Goal: Find specific page/section: Find specific page/section

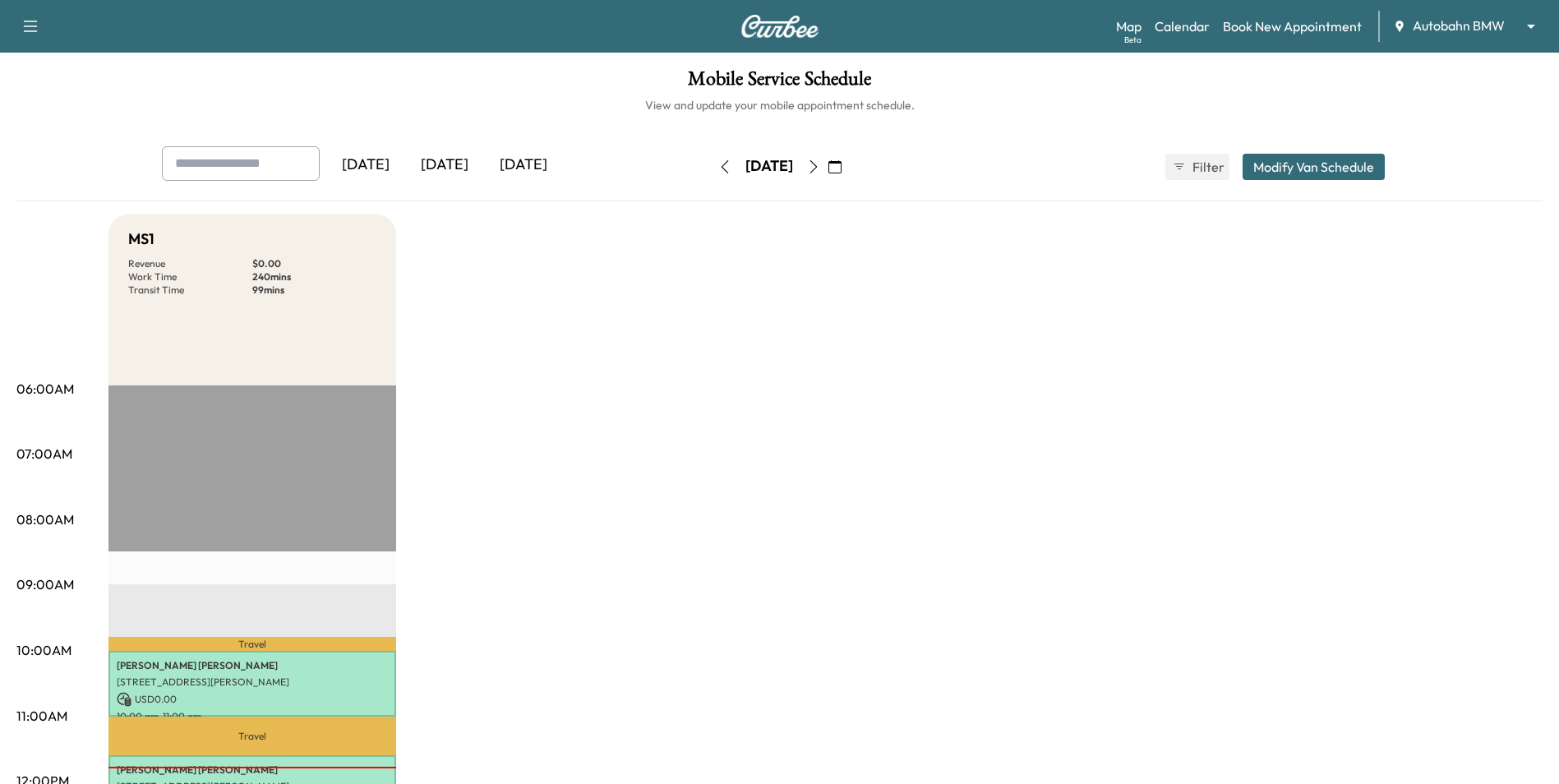
click at [1500, 25] on body "Support Log Out Map Beta Calendar Book New Appointment Autobahn BMW ******** ​ …" at bounding box center [780, 392] width 1559 height 784
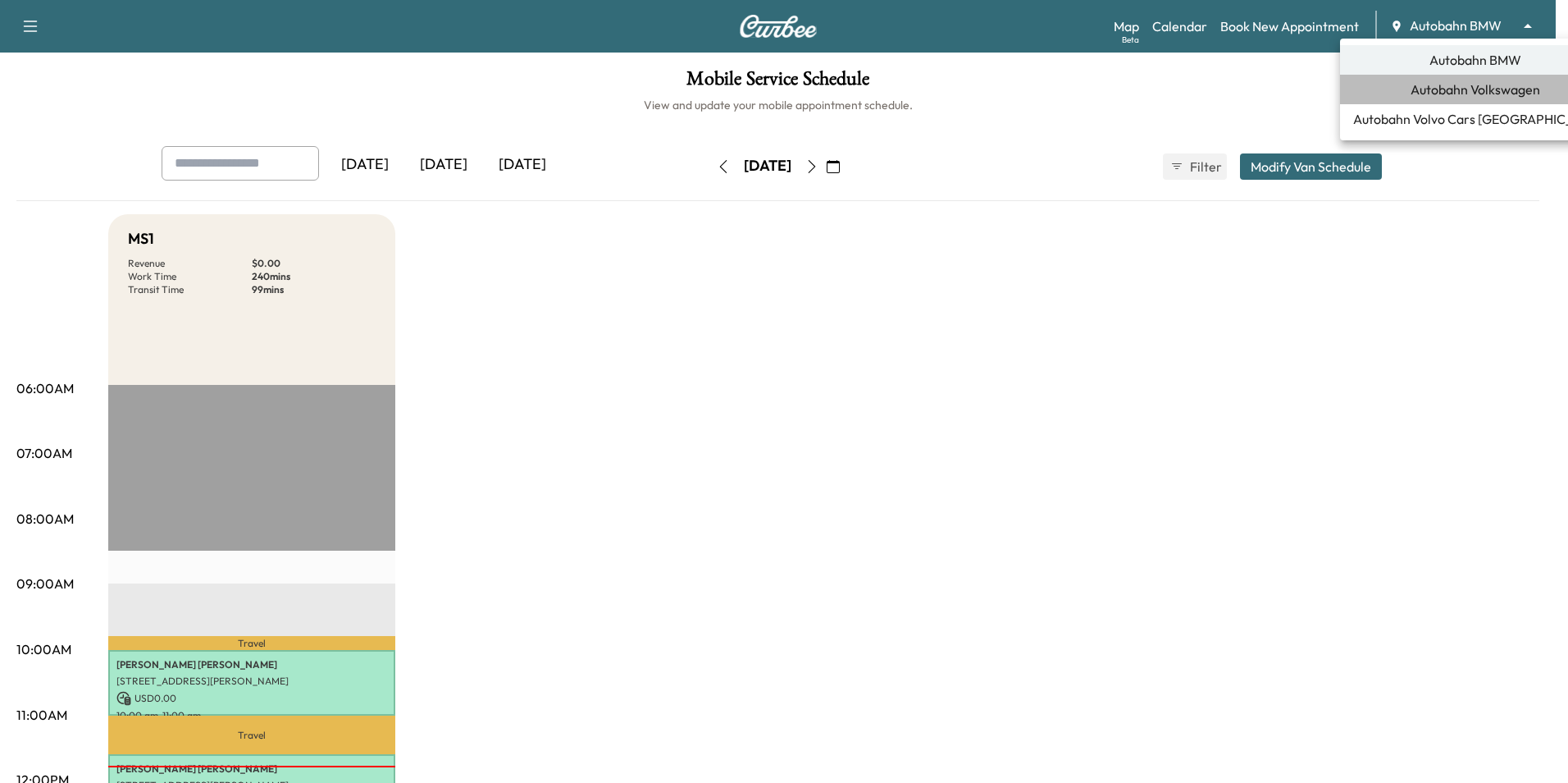
click at [1491, 95] on span "Autobahn Volkswagen" at bounding box center [1475, 90] width 130 height 20
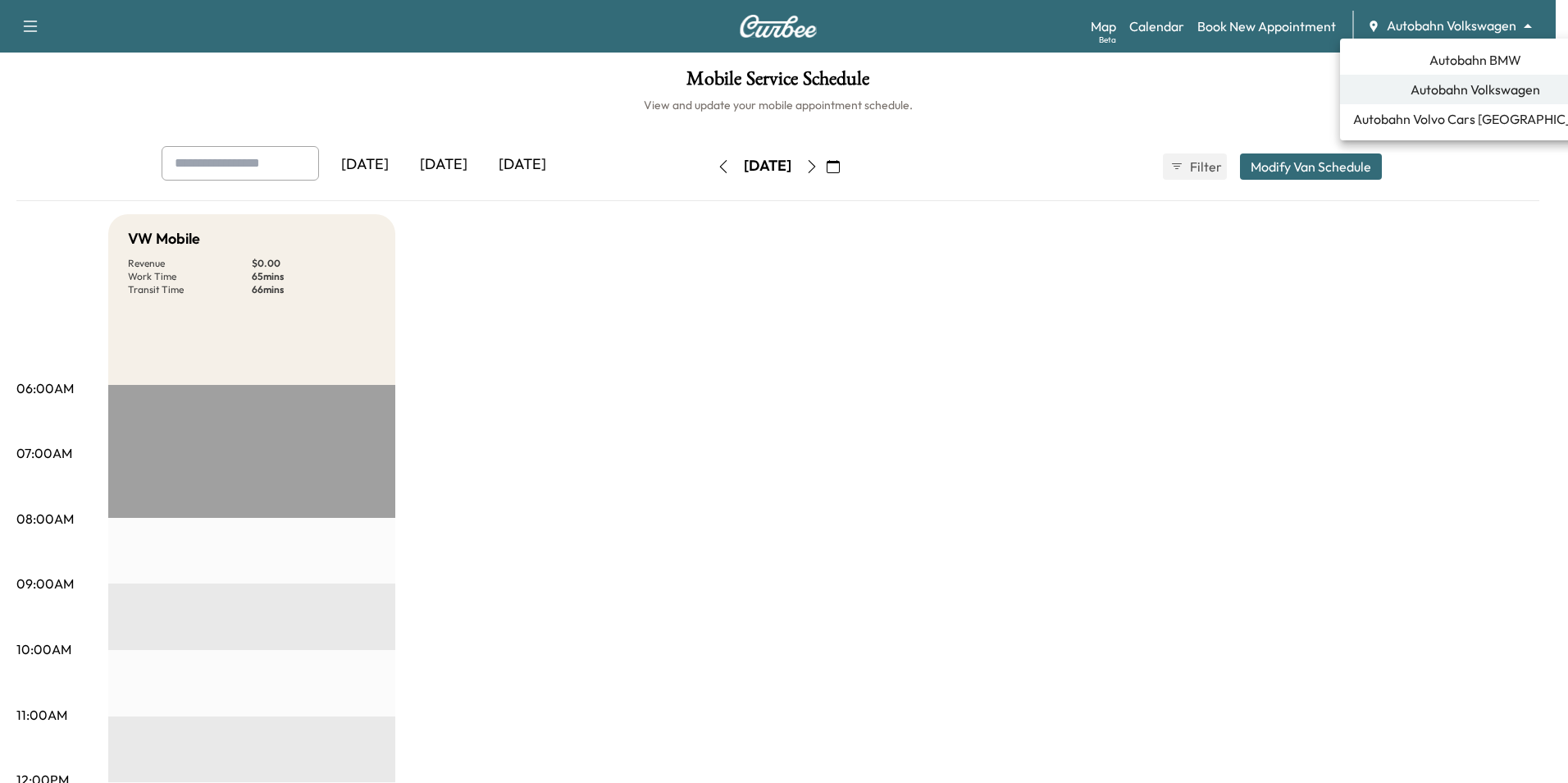
click at [1489, 18] on body "Support Log Out Map Beta Calendar Book New Appointment Autobahn Volkswagen ****…" at bounding box center [784, 391] width 1568 height 783
click at [1463, 63] on span "Autobahn BMW" at bounding box center [1475, 60] width 92 height 20
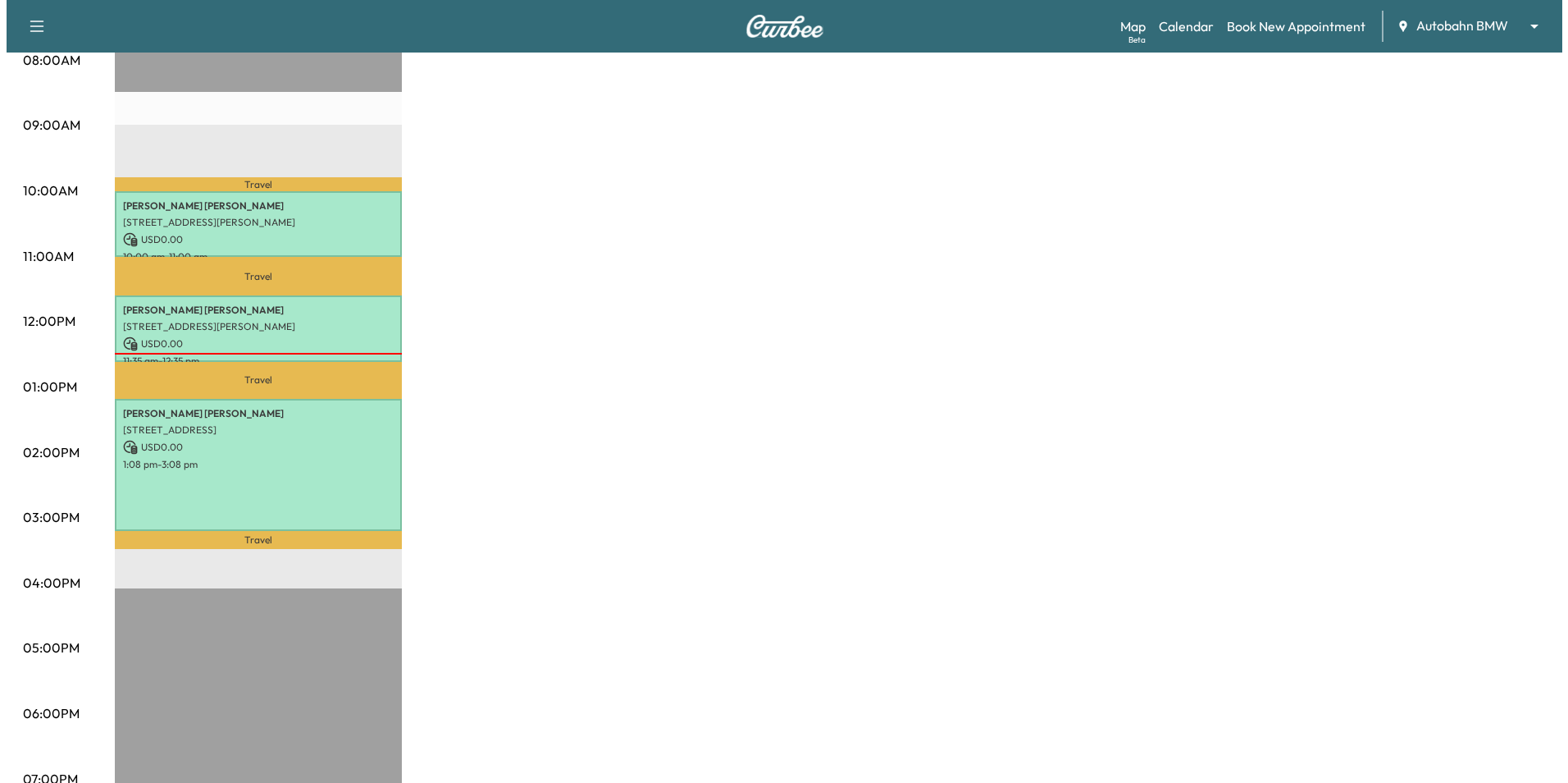
scroll to position [492, 0]
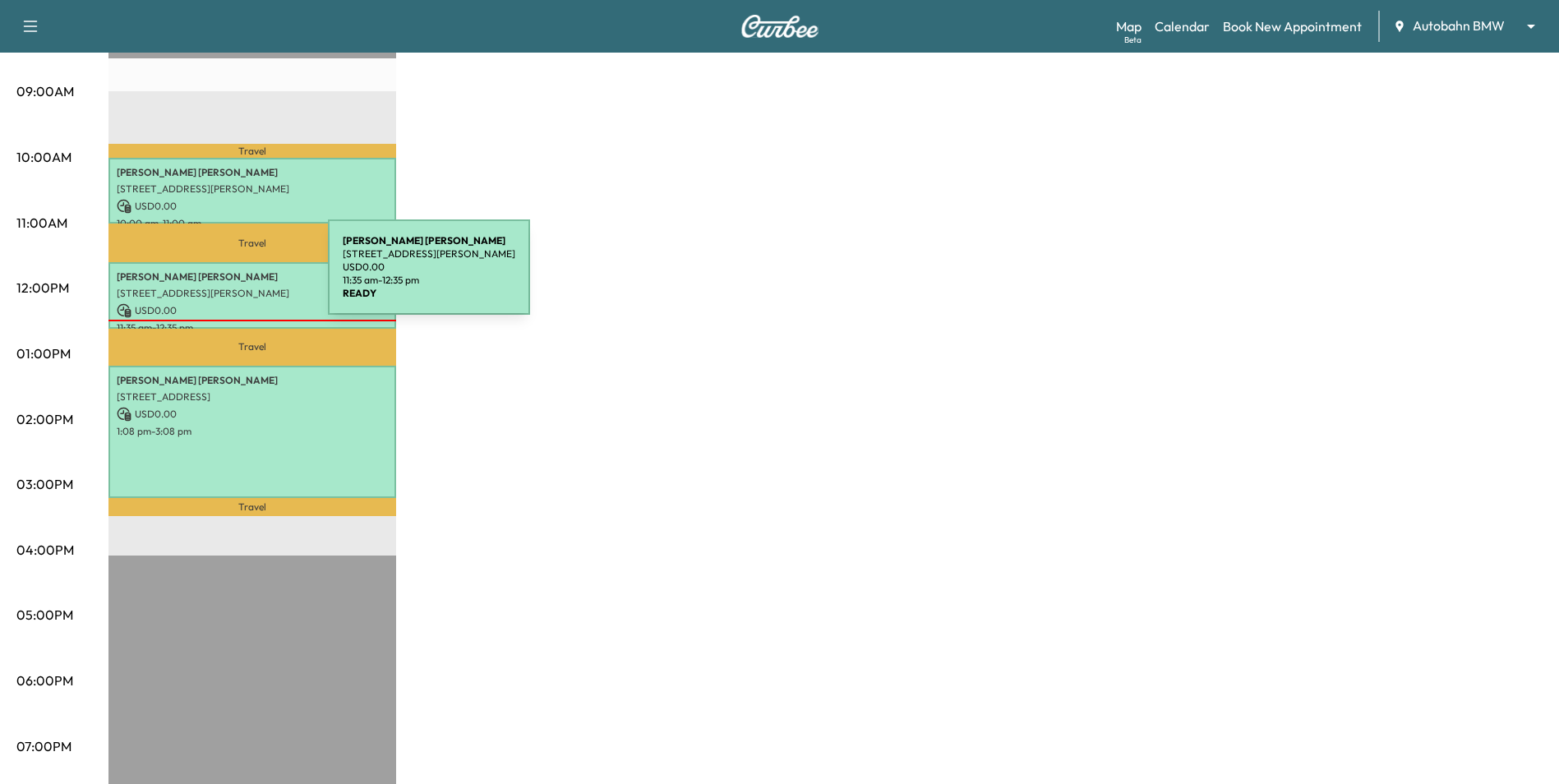
click at [207, 281] on div "[PERSON_NAME] [STREET_ADDRESS][PERSON_NAME] USD 0.00 11:35 am - 12:35 pm" at bounding box center [252, 295] width 288 height 66
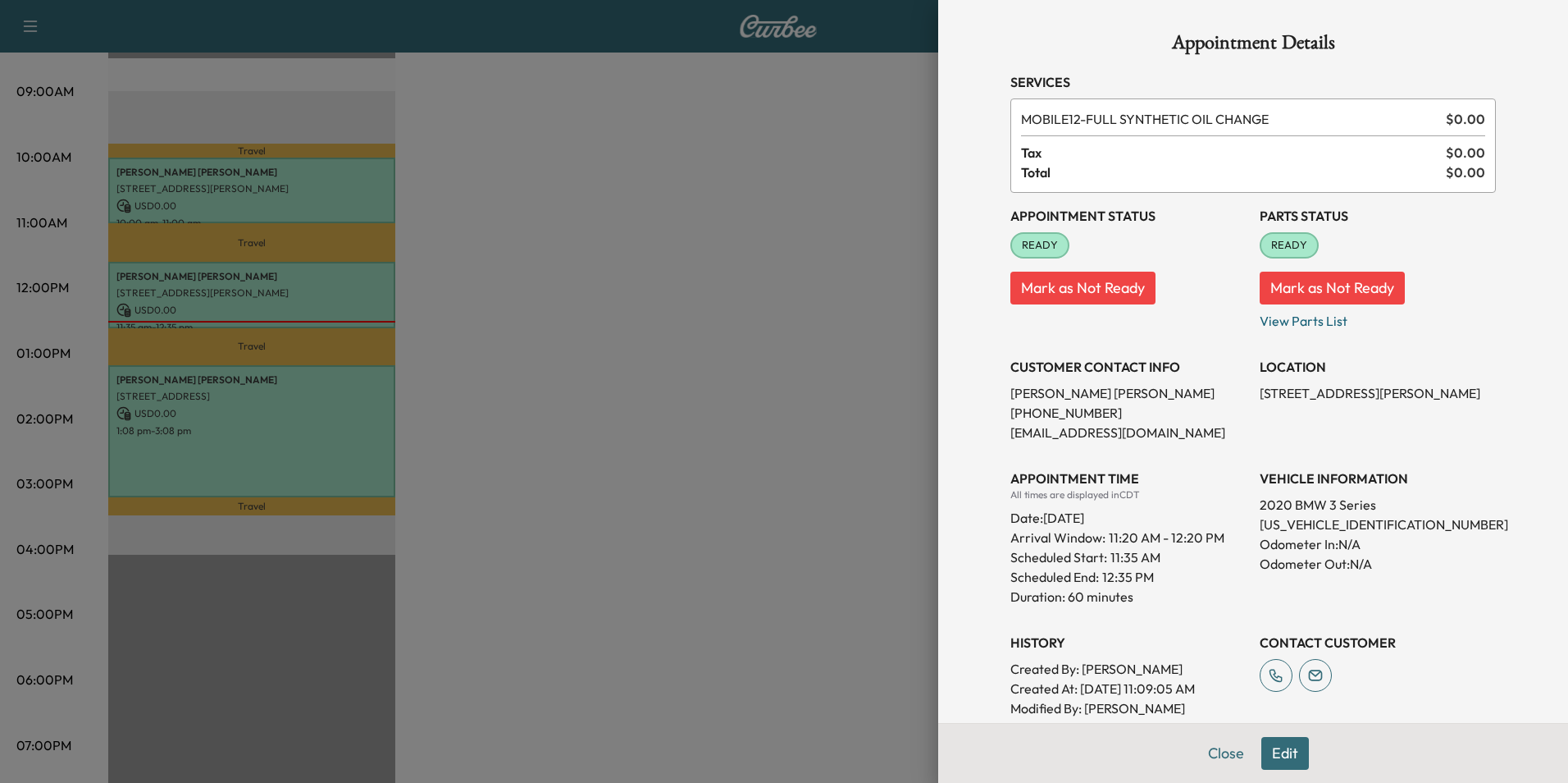
click at [714, 435] on div at bounding box center [784, 391] width 1568 height 783
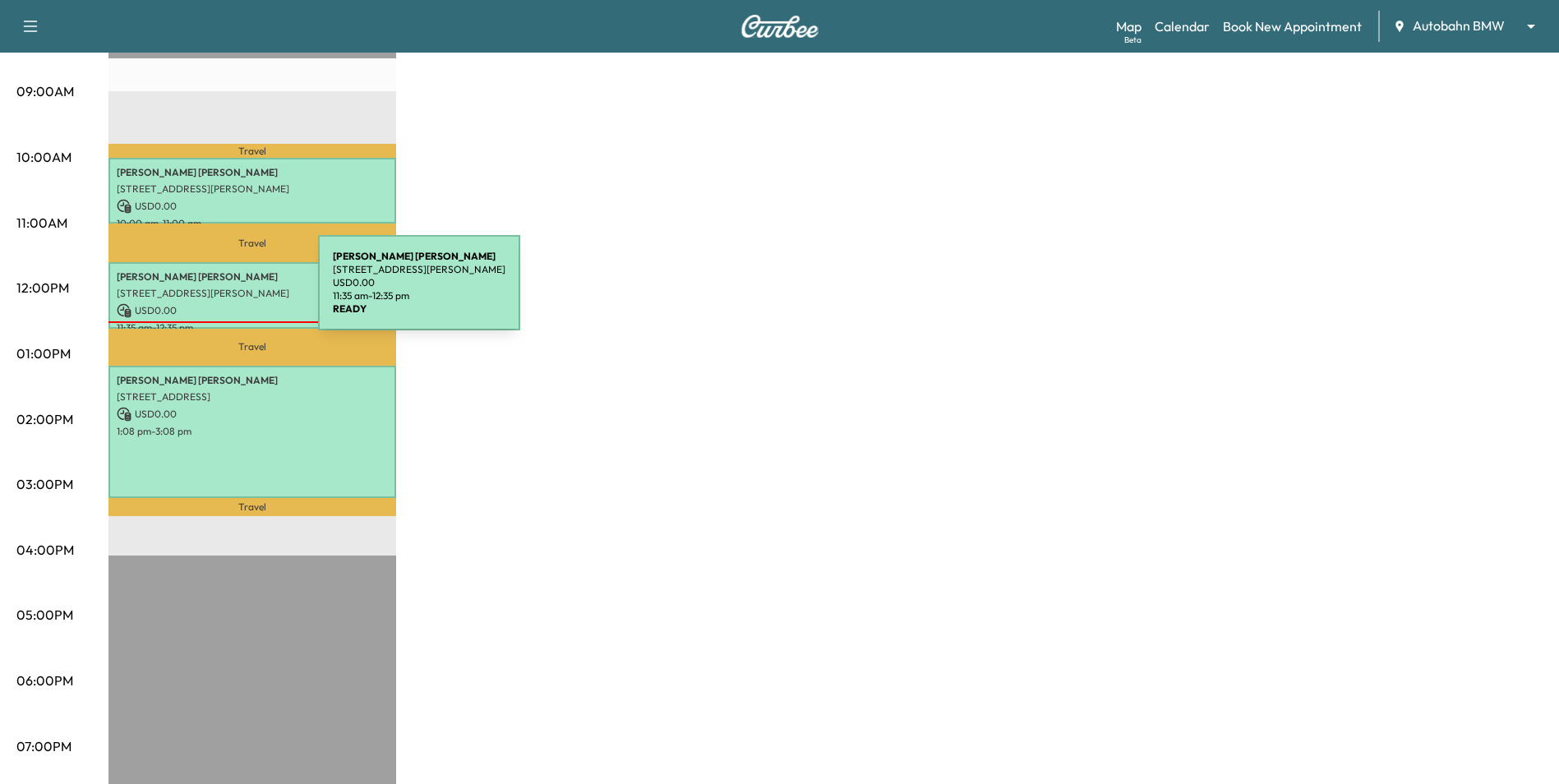
click at [195, 292] on p "[STREET_ADDRESS][PERSON_NAME]" at bounding box center [252, 293] width 271 height 13
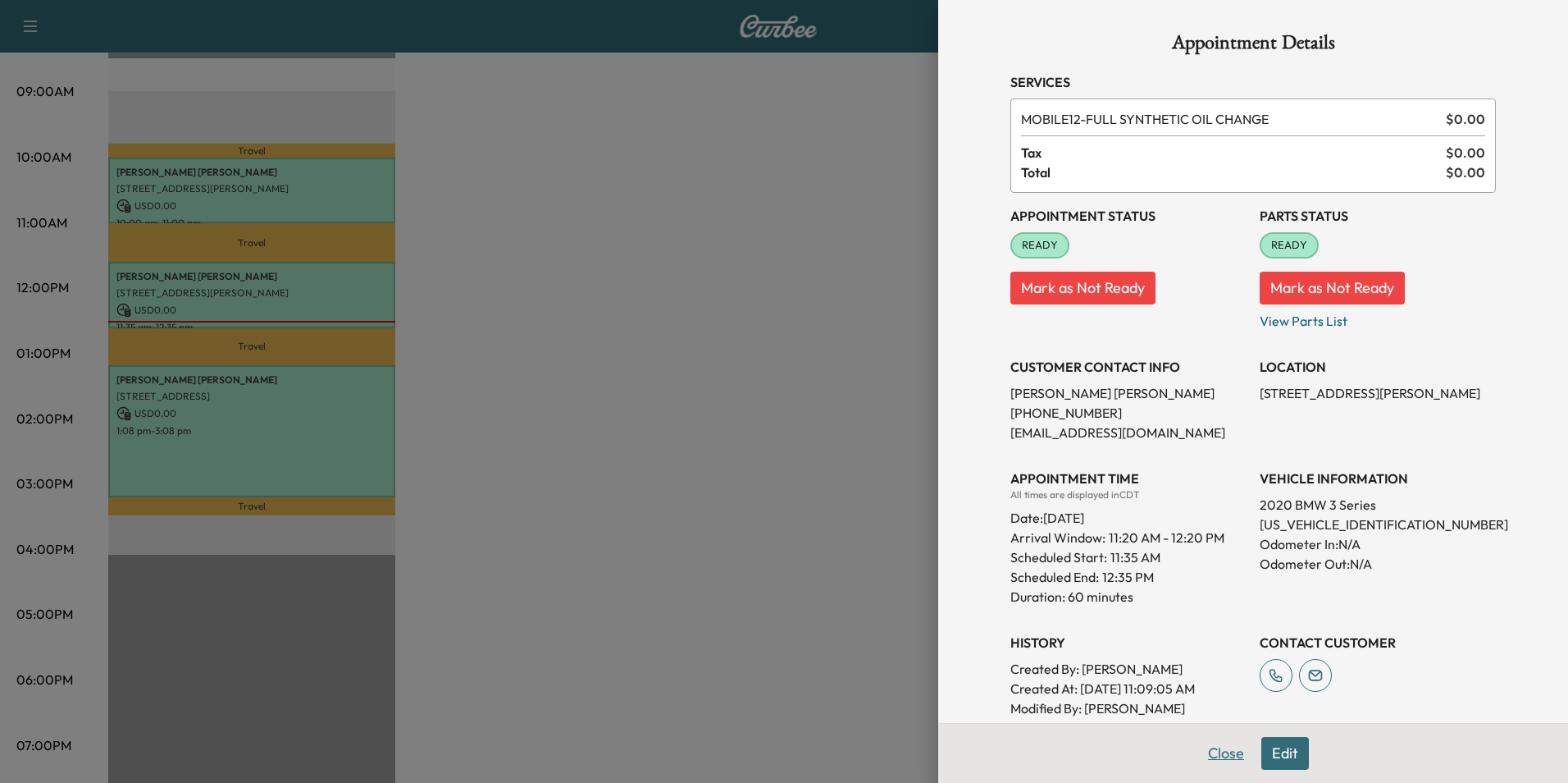
click at [1198, 752] on button "Close" at bounding box center [1225, 753] width 57 height 33
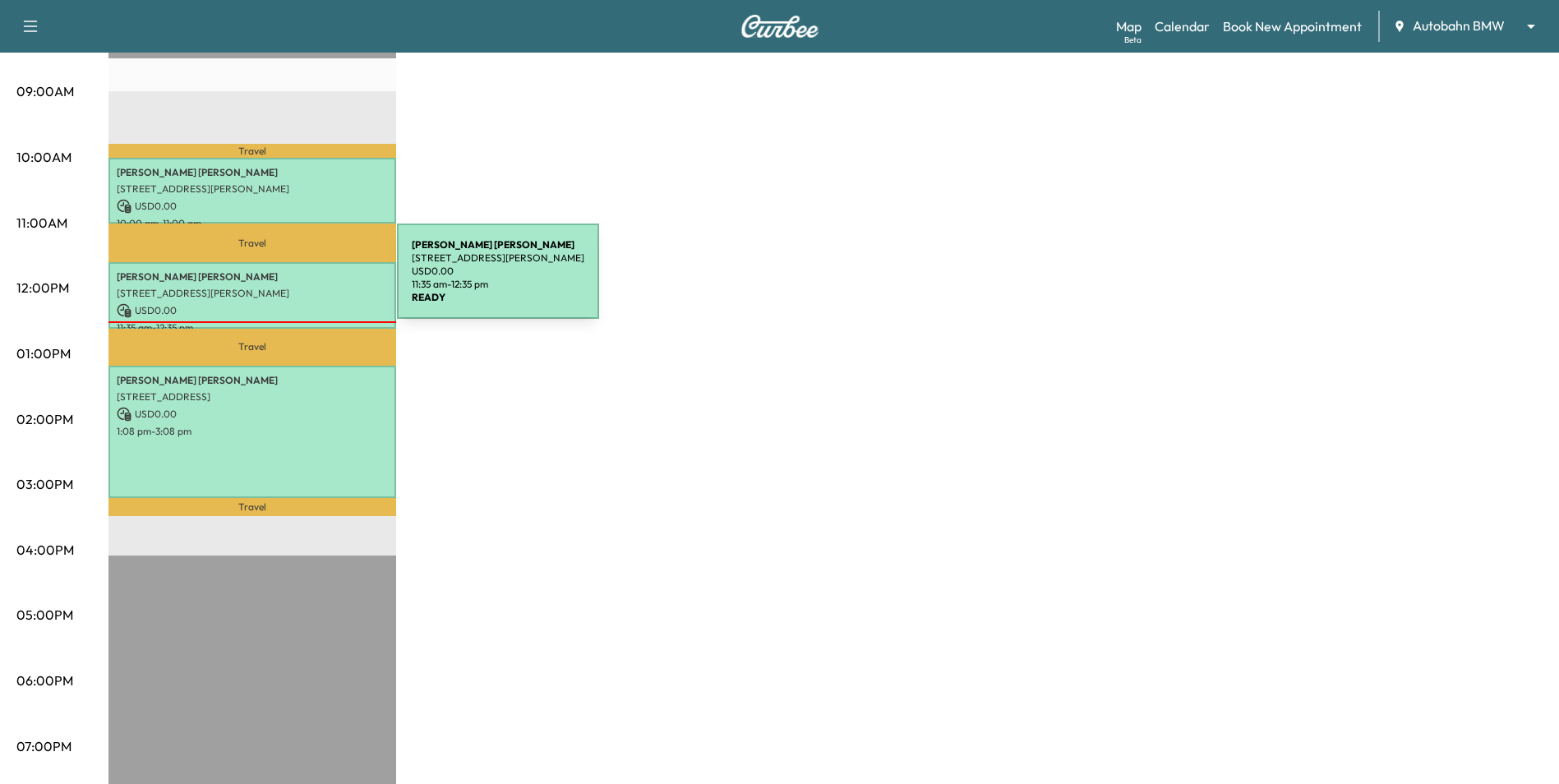
click at [275, 287] on p "[STREET_ADDRESS][PERSON_NAME]" at bounding box center [252, 293] width 271 height 13
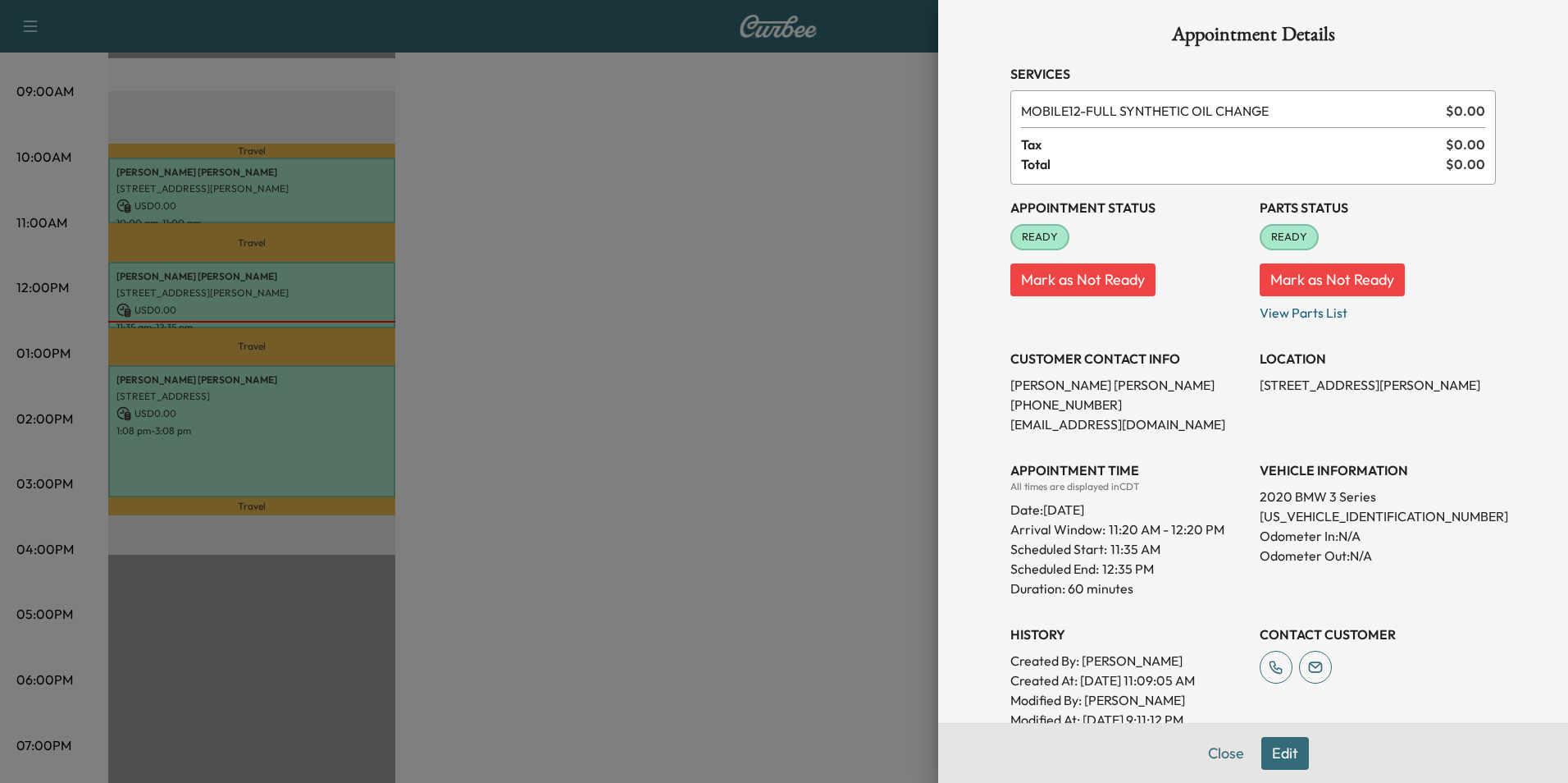
scroll to position [0, 0]
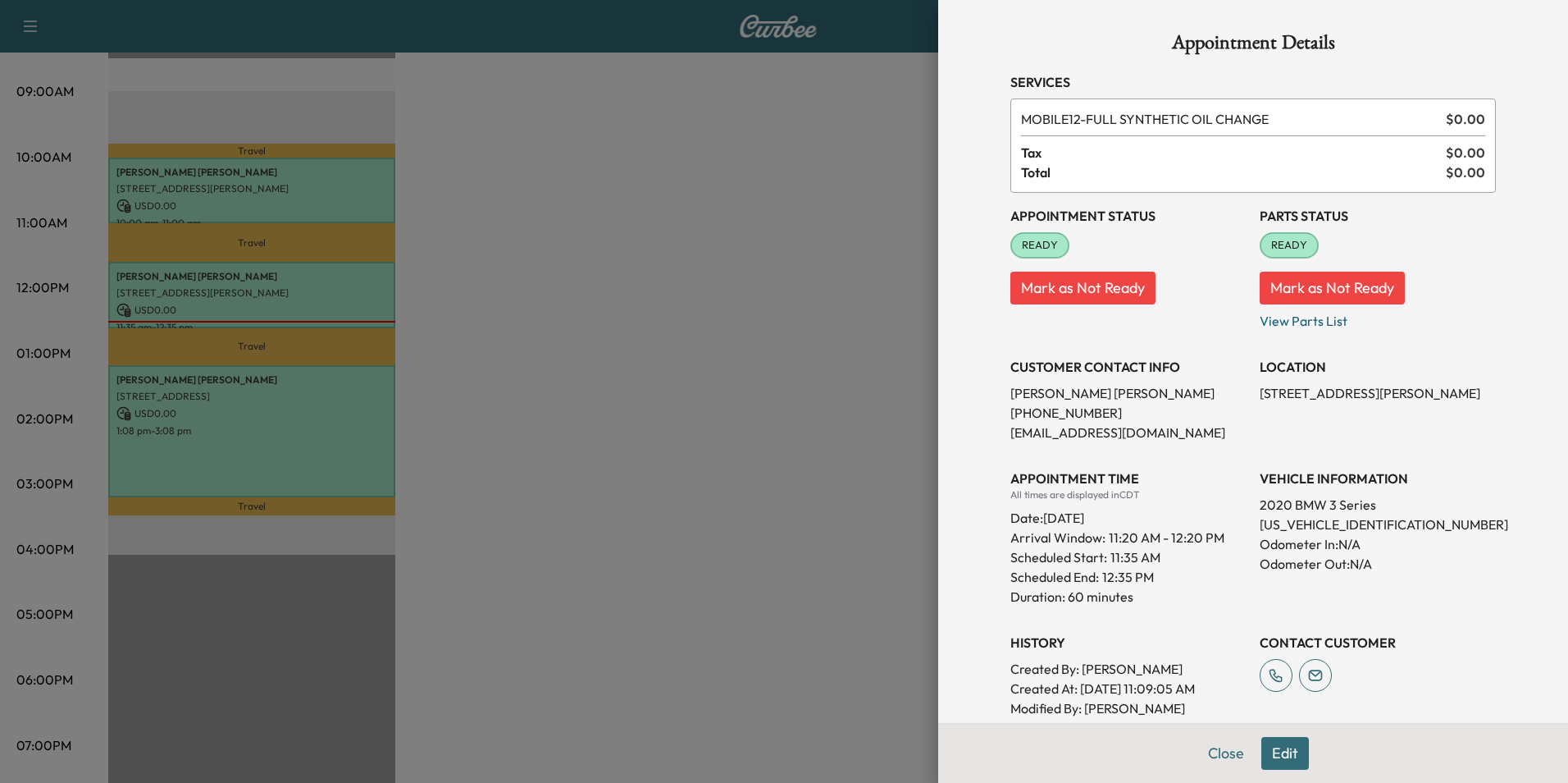
click at [1222, 761] on button "Close" at bounding box center [1225, 753] width 57 height 33
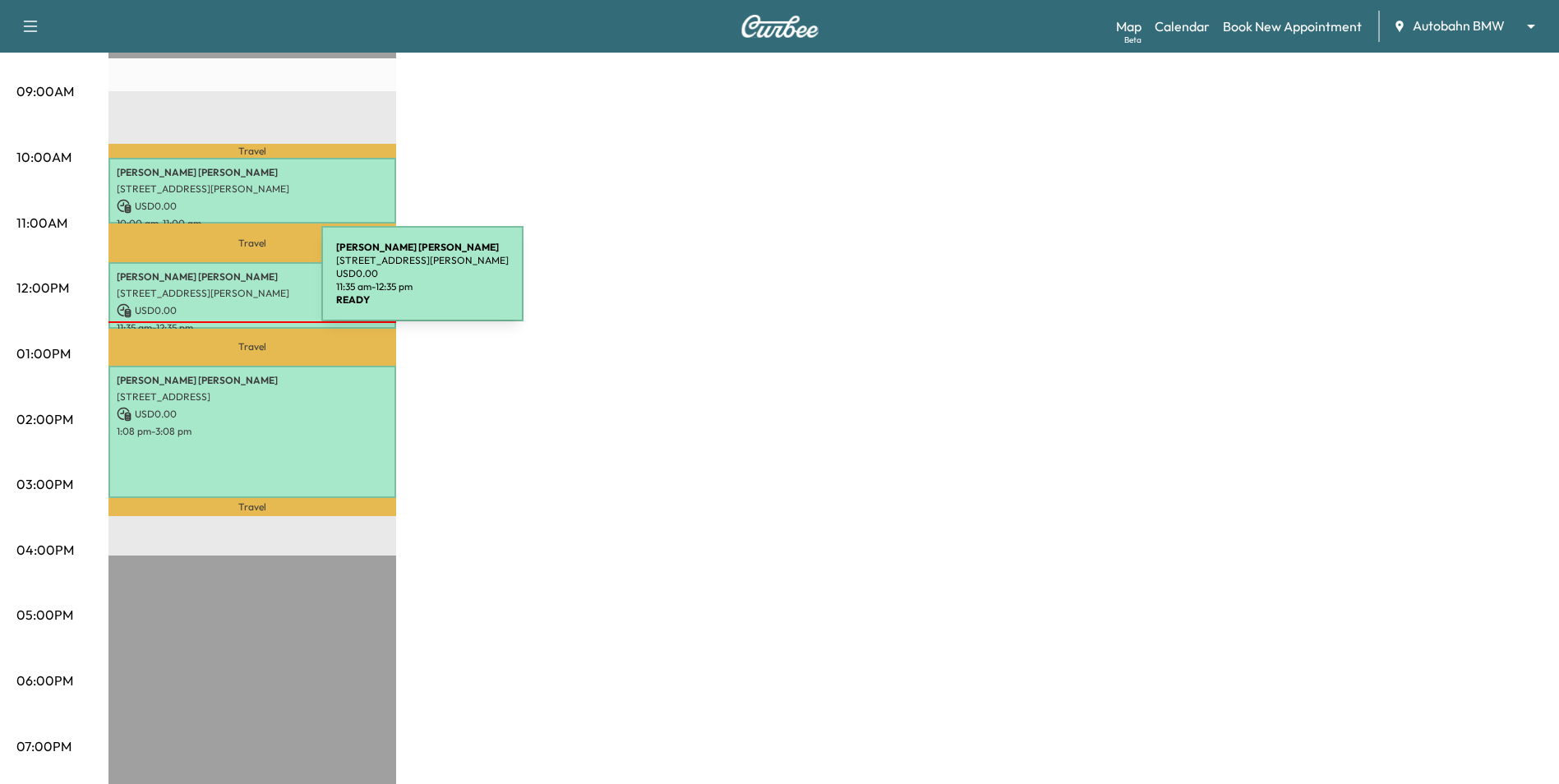
click at [201, 287] on p "[STREET_ADDRESS][PERSON_NAME]" at bounding box center [252, 293] width 271 height 13
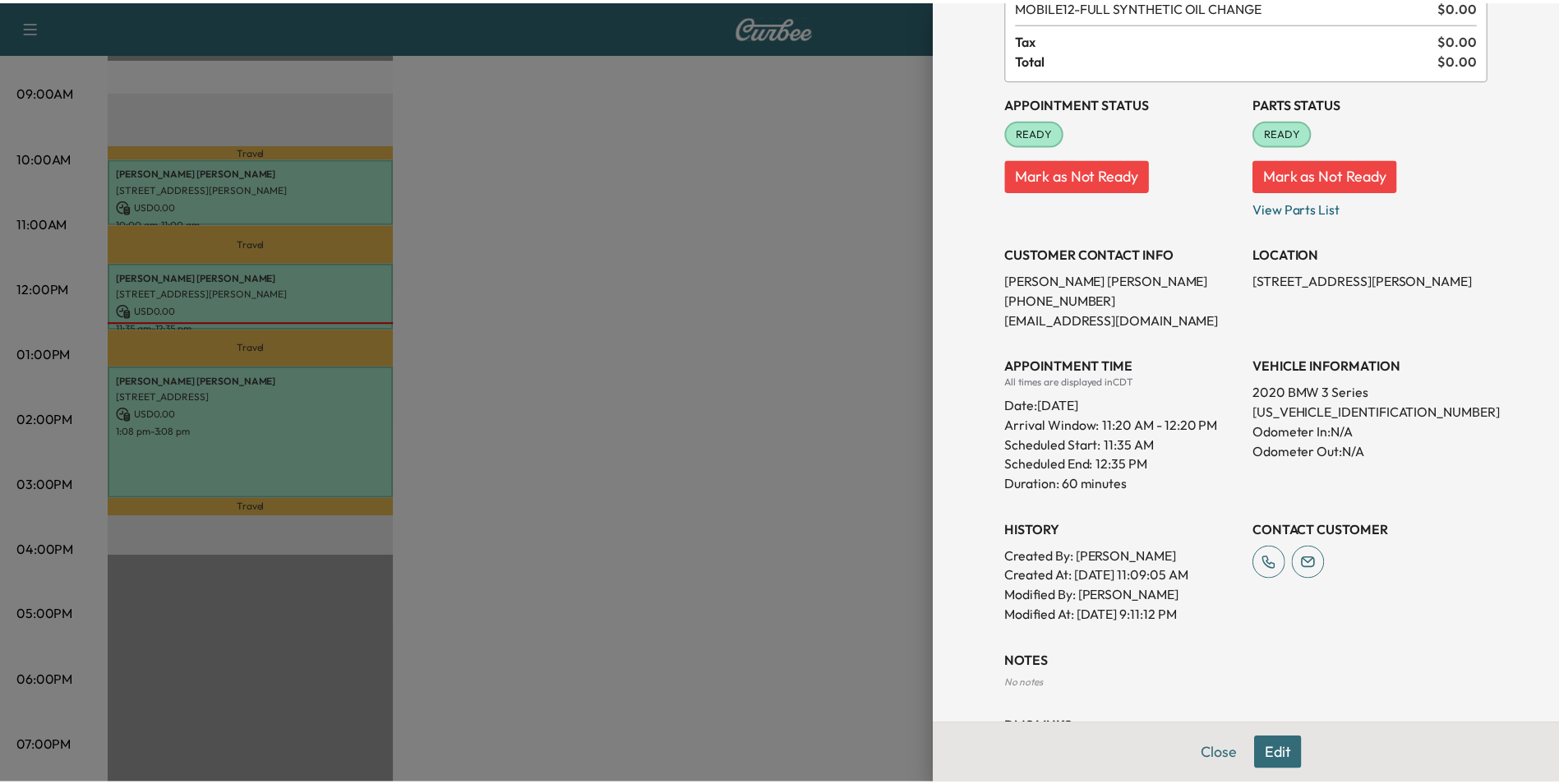
scroll to position [25, 0]
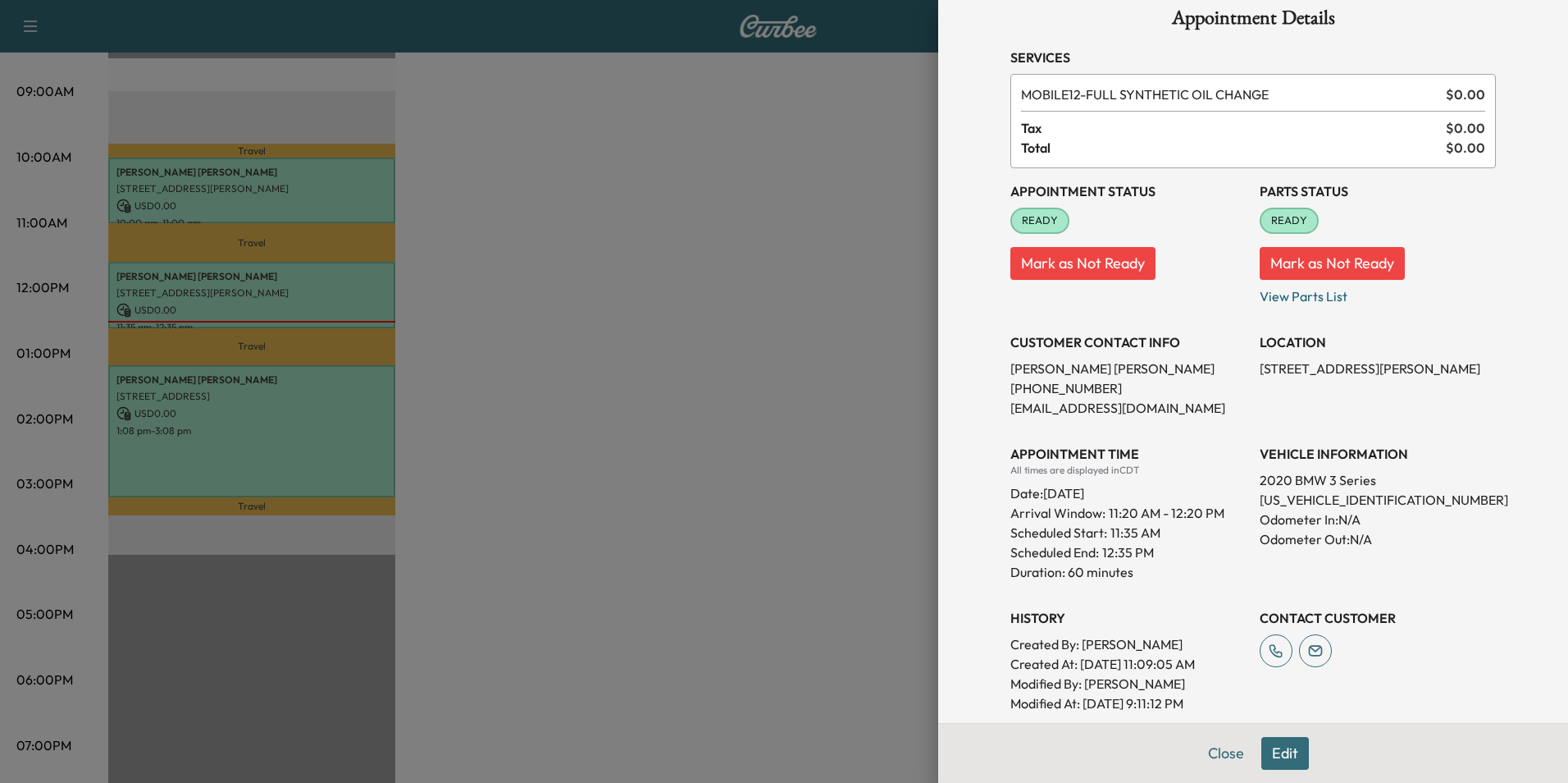
click at [1218, 759] on button "Close" at bounding box center [1225, 753] width 57 height 33
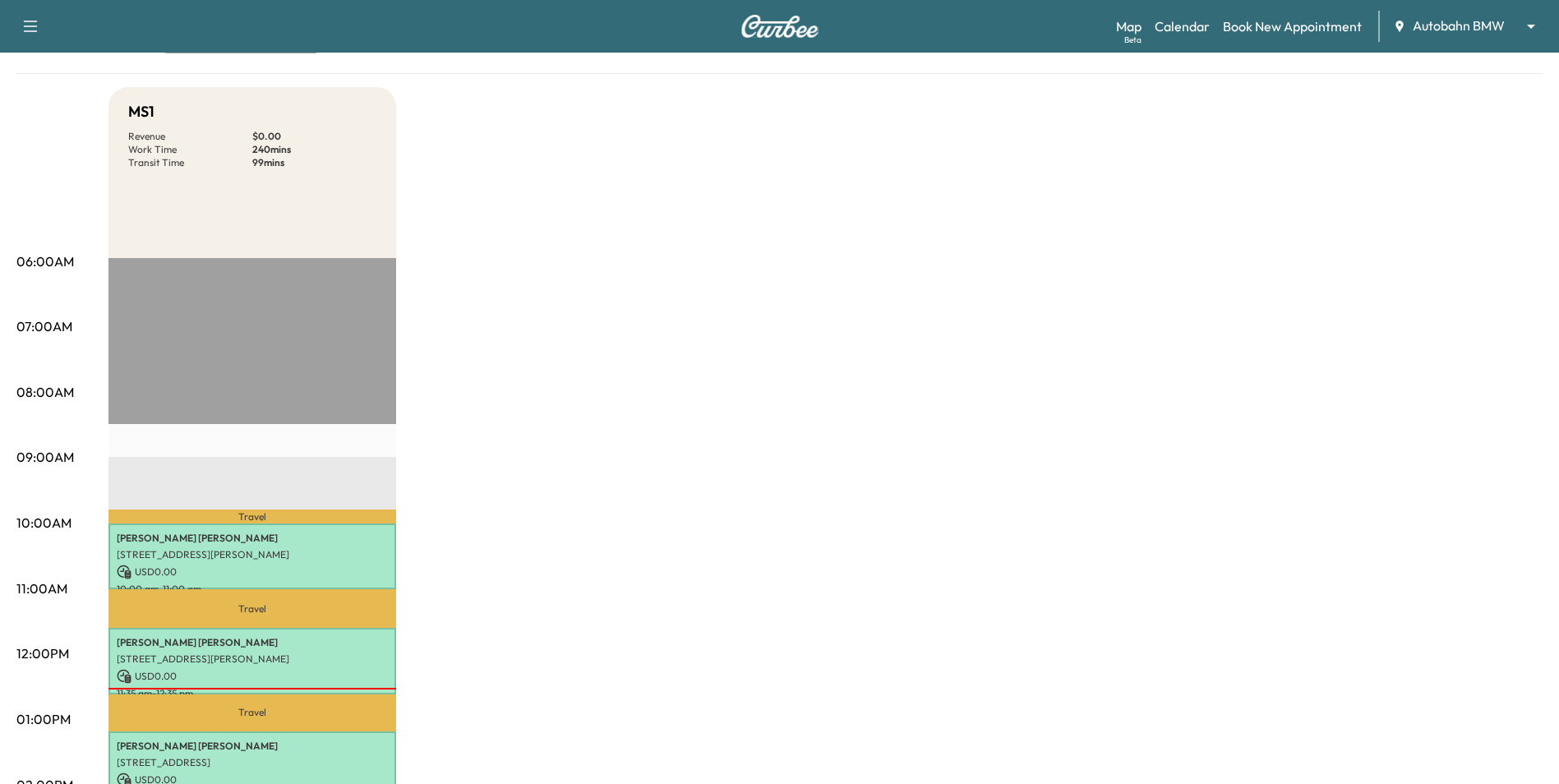
scroll to position [0, 0]
